Goal: Find specific page/section: Find specific page/section

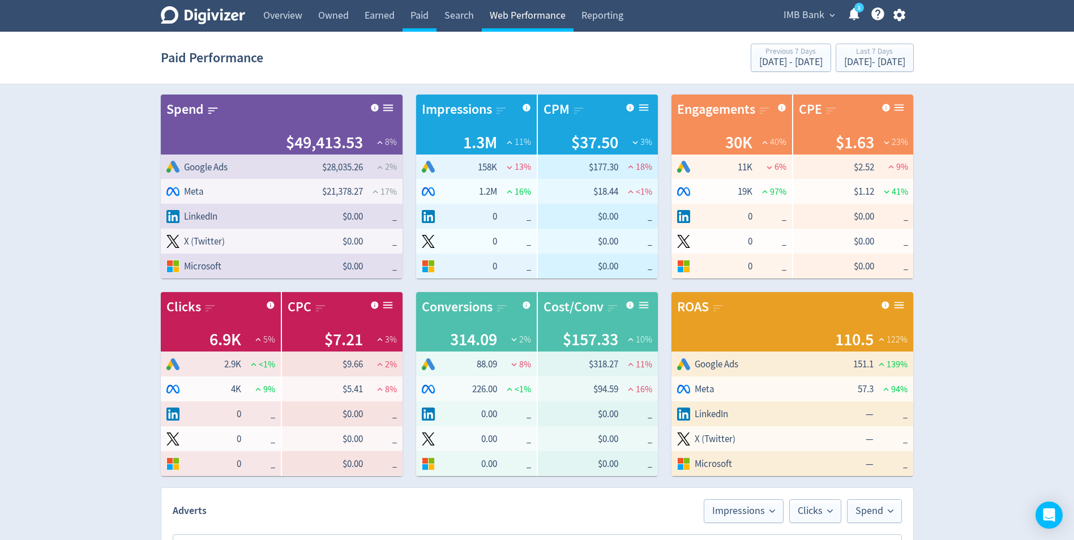
click at [531, 18] on link "Web Performance" at bounding box center [528, 16] width 92 height 32
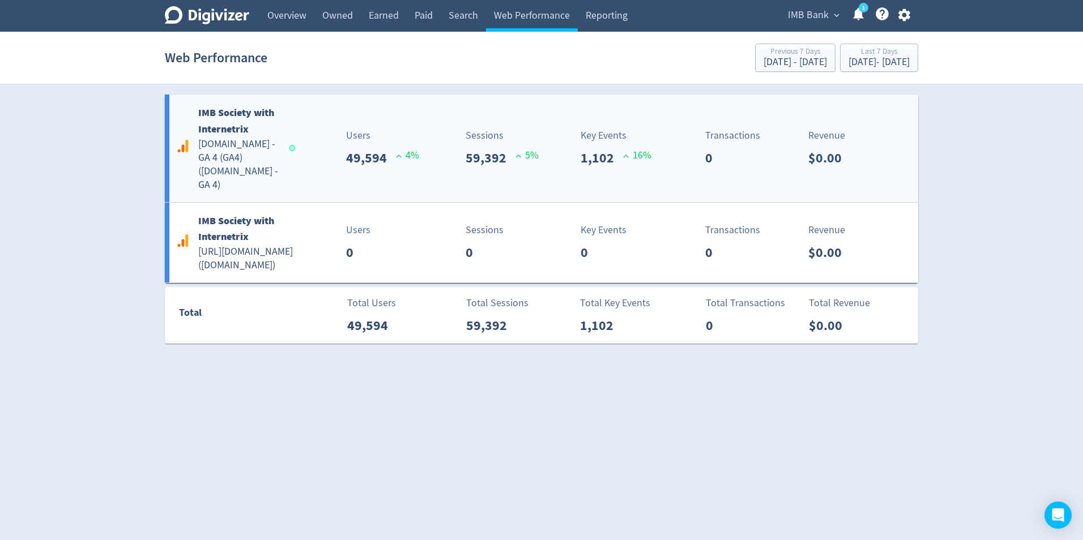
click at [234, 147] on h5 "[DOMAIN_NAME] - GA 4 (GA4) ( [DOMAIN_NAME] - GA 4 )" at bounding box center [238, 165] width 80 height 54
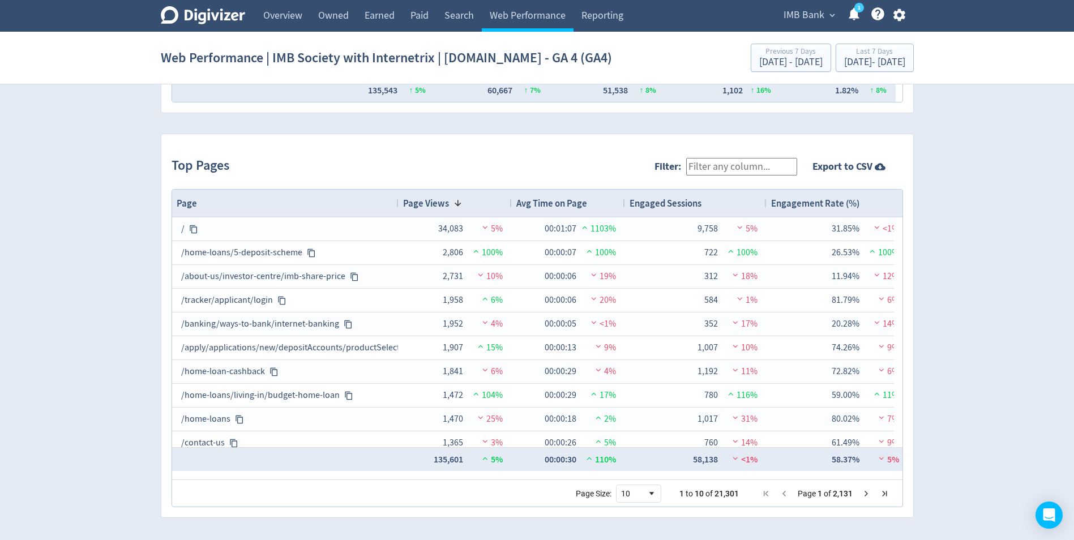
scroll to position [1110, 0]
click at [733, 168] on input "Filter:" at bounding box center [741, 165] width 111 height 18
paste input "[URL][DOMAIN_NAME]"
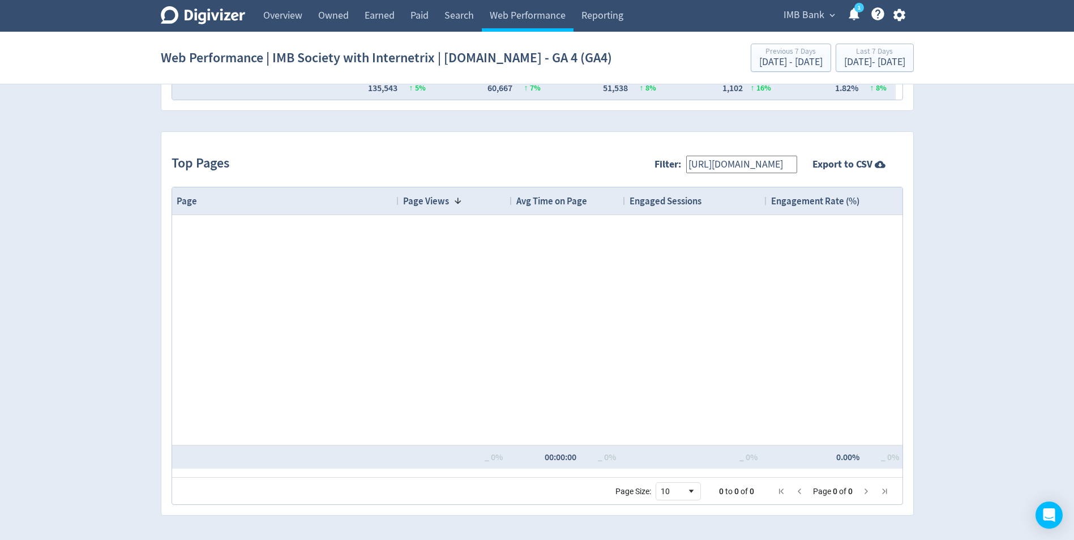
scroll to position [0, 0]
drag, startPoint x: 754, startPoint y: 164, endPoint x: 655, endPoint y: 160, distance: 99.2
click at [659, 164] on div "Top Pages Filter: [URL][DOMAIN_NAME] Export to CSV" at bounding box center [538, 164] width 732 height 45
type input "ok-out-for"
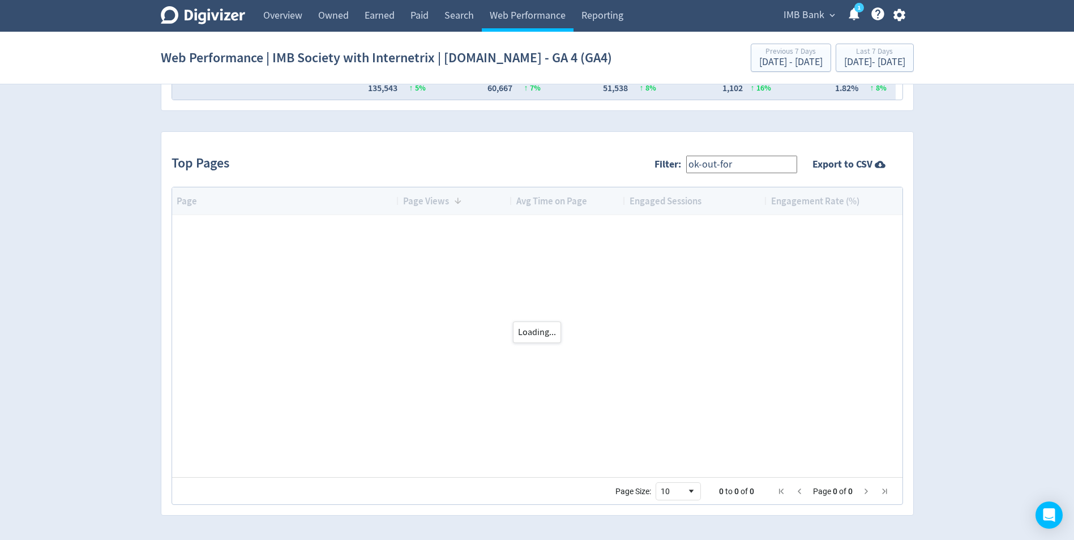
drag, startPoint x: 754, startPoint y: 157, endPoint x: 587, endPoint y: 150, distance: 167.2
click at [626, 155] on div "Top Pages Filter: ok-out-for Export to CSV" at bounding box center [538, 164] width 732 height 45
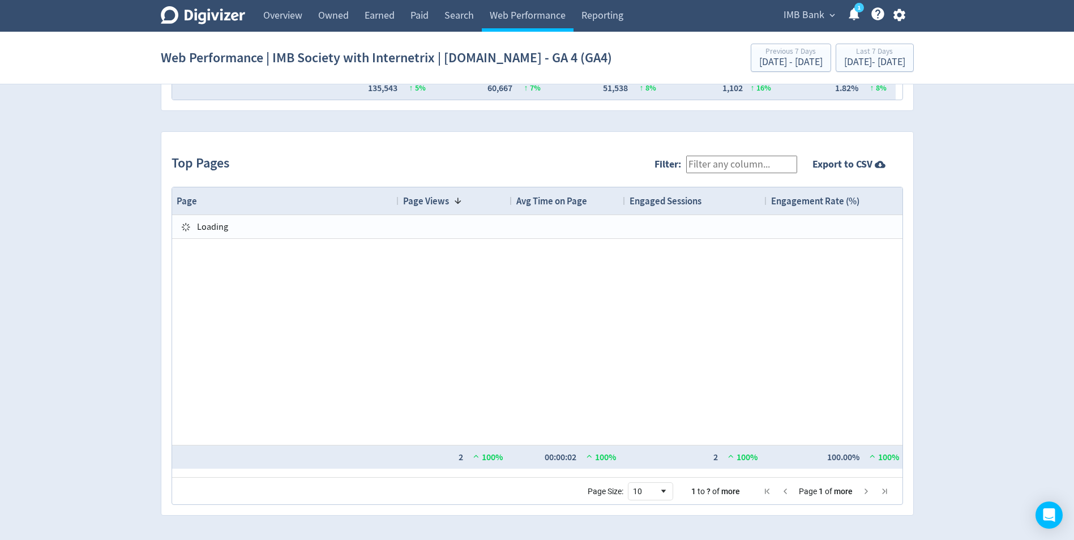
click at [533, 150] on div "Top Pages Filter: Export to CSV" at bounding box center [538, 164] width 732 height 45
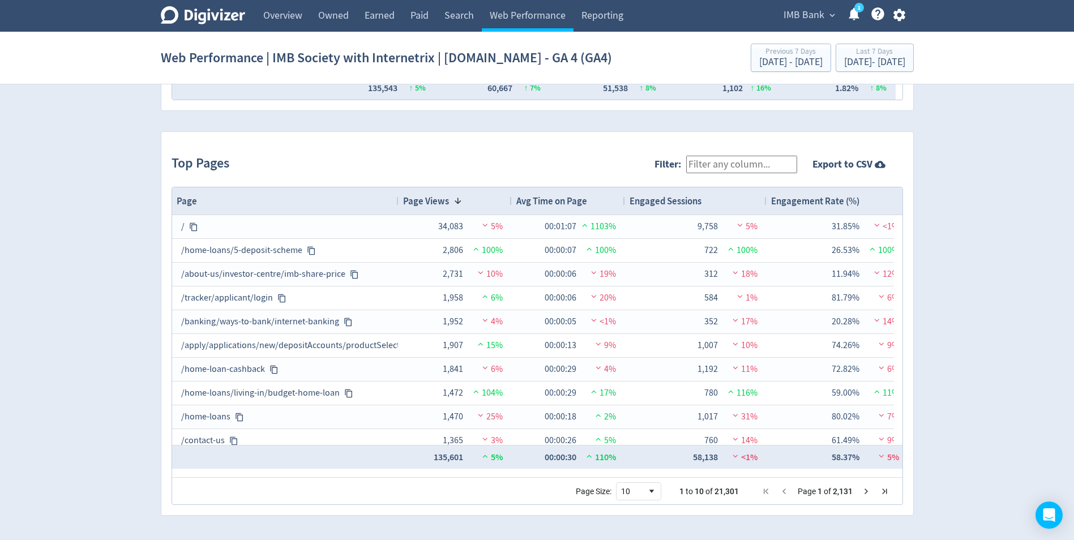
click at [686, 165] on label "Filter:" at bounding box center [671, 164] width 32 height 14
click at [695, 165] on input "Filter:" at bounding box center [741, 165] width 111 height 18
click at [713, 165] on input "Filter:" at bounding box center [741, 165] width 111 height 18
type input "driving"
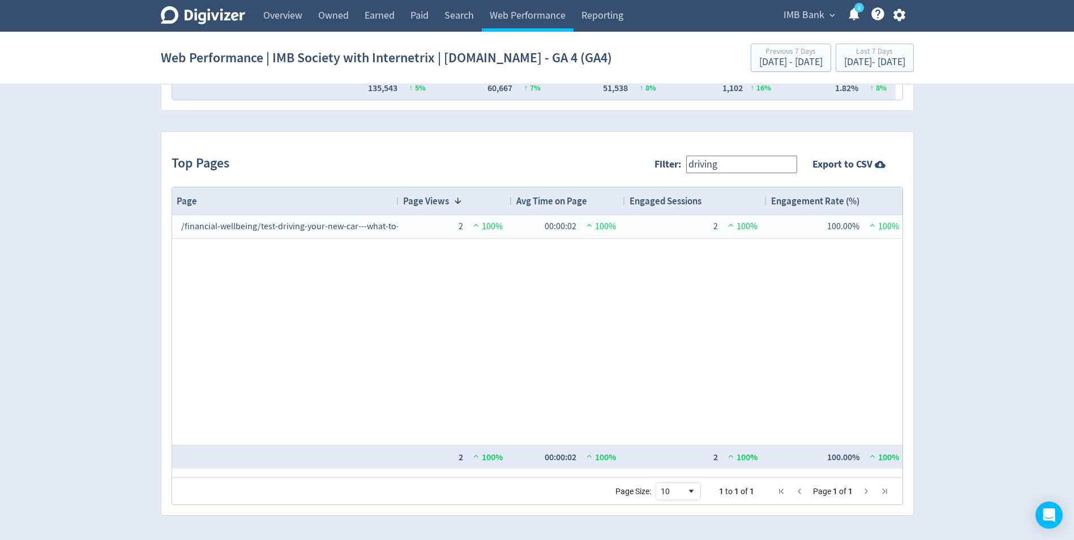
click at [499, 317] on div "/financial-wellbeing/test-driving-your-new-car---what-to-look-out-for 2 100% 00…" at bounding box center [537, 330] width 731 height 230
click at [535, 321] on div "/financial-wellbeing/test-driving-your-new-car---what-to-look-out-for 2 100% 00…" at bounding box center [537, 330] width 731 height 230
click at [552, 325] on div "/financial-wellbeing/test-driving-your-new-car---what-to-look-out-for 2 100% 00…" at bounding box center [537, 330] width 731 height 230
click at [571, 309] on div "/financial-wellbeing/test-driving-your-new-car---what-to-look-out-for 2 100% 00…" at bounding box center [537, 330] width 731 height 230
drag, startPoint x: 746, startPoint y: 161, endPoint x: 641, endPoint y: 157, distance: 104.9
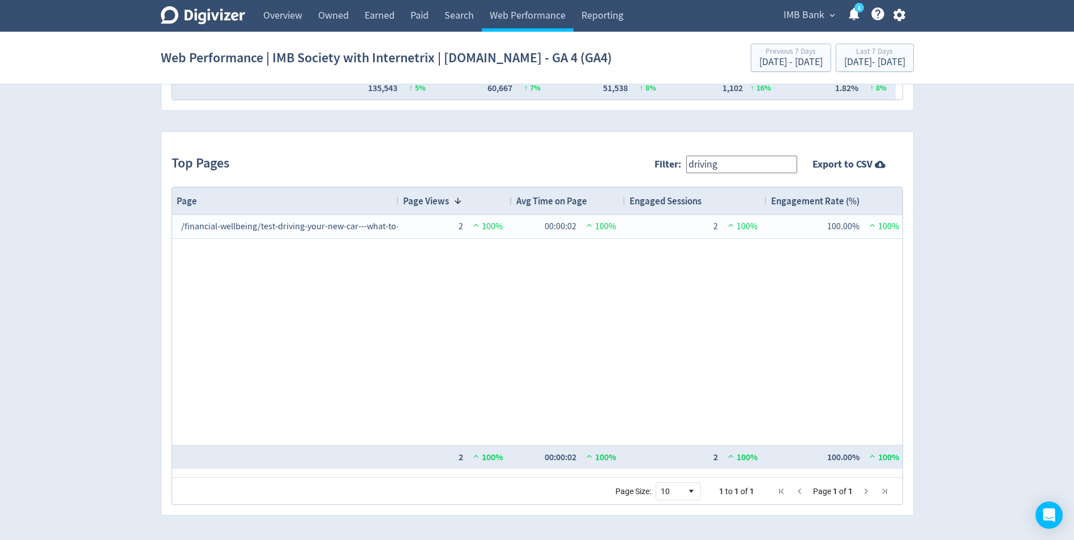
click at [641, 157] on div "Top Pages Filter: driving Export to CSV" at bounding box center [538, 164] width 732 height 45
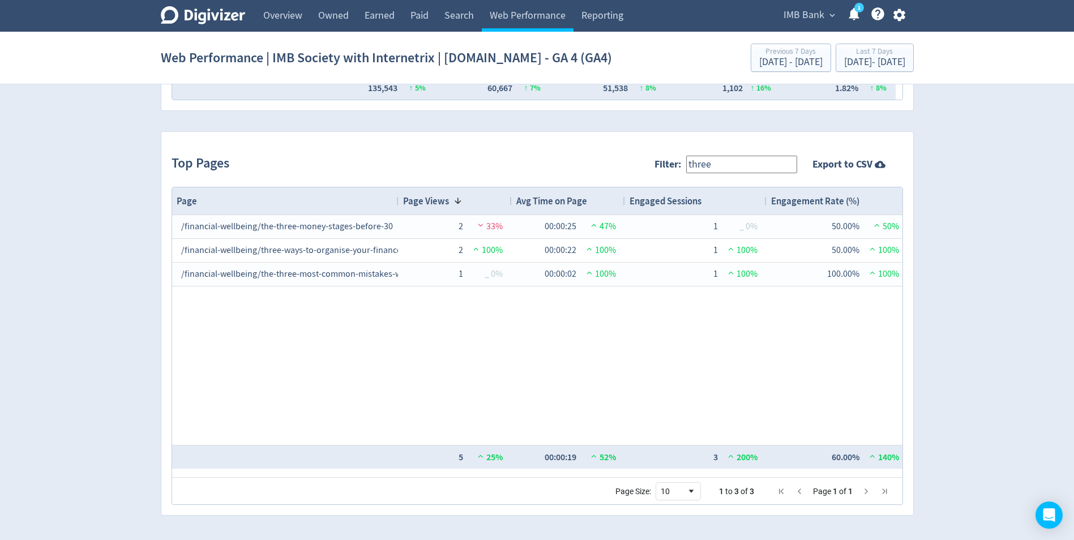
type input "three"
click at [393, 331] on div "/financial-wellbeing/the-three-money-stages-before-30 2 33% 00:00:25 47% 1 _ 0%…" at bounding box center [537, 330] width 731 height 230
click at [418, 328] on div "/financial-wellbeing/the-three-money-stages-before-30 2 33% 00:00:25 47% 1 _ 0%…" at bounding box center [537, 330] width 731 height 230
